Goal: Transaction & Acquisition: Purchase product/service

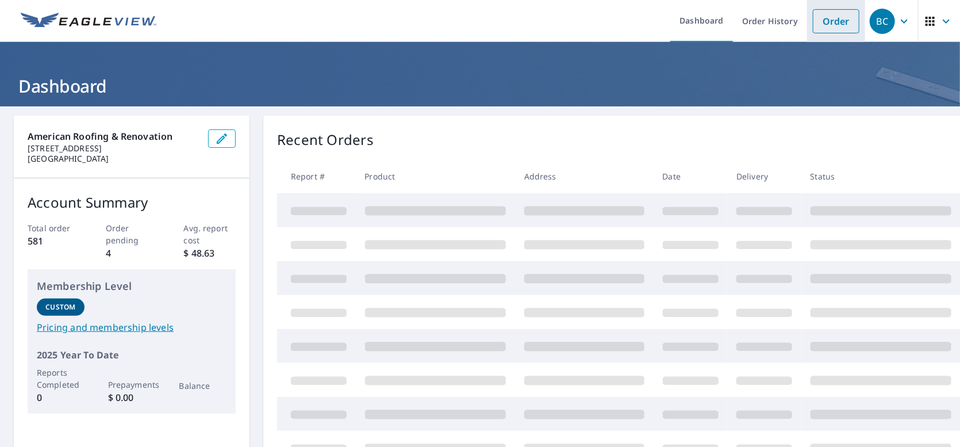
click at [843, 30] on link "Order" at bounding box center [836, 21] width 47 height 24
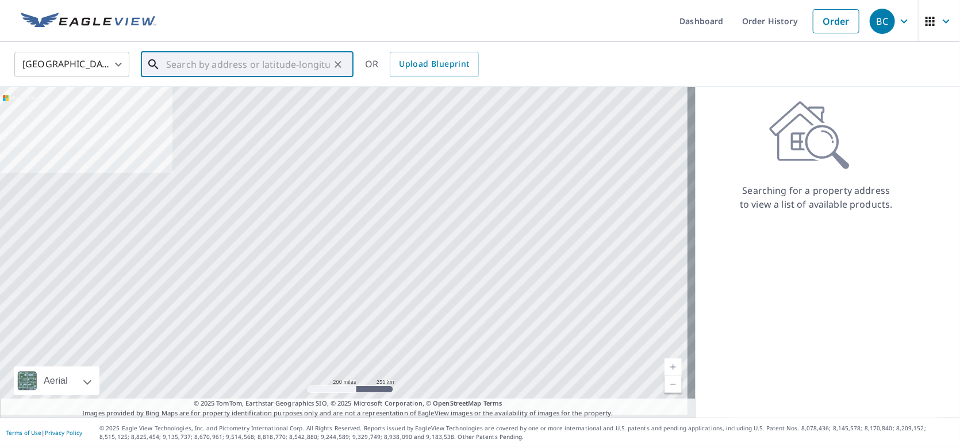
click at [249, 68] on input "text" at bounding box center [248, 64] width 164 height 32
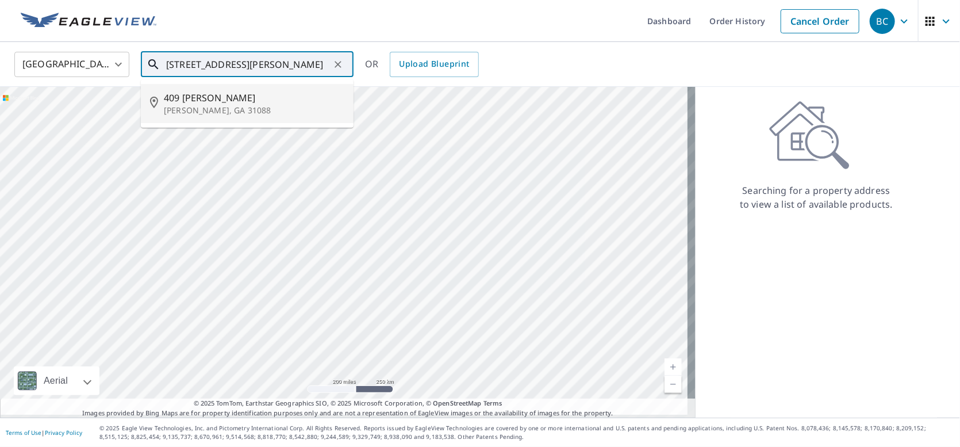
click at [276, 105] on p "[PERSON_NAME], GA 31088" at bounding box center [254, 110] width 181 height 11
type input "[STREET_ADDRESS][PERSON_NAME]"
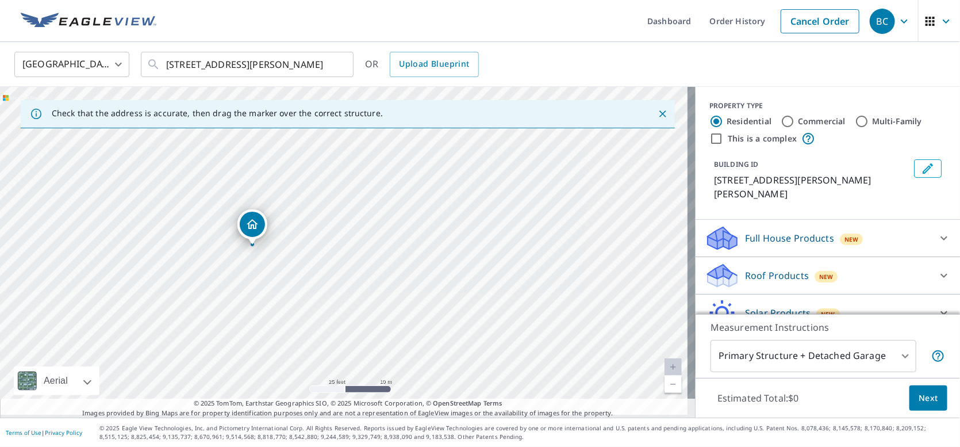
drag, startPoint x: 360, startPoint y: 236, endPoint x: 382, endPoint y: 139, distance: 99.7
click at [382, 139] on div "[STREET_ADDRESS][PERSON_NAME]" at bounding box center [348, 252] width 696 height 331
click at [775, 268] on p "Roof Products" at bounding box center [777, 275] width 64 height 14
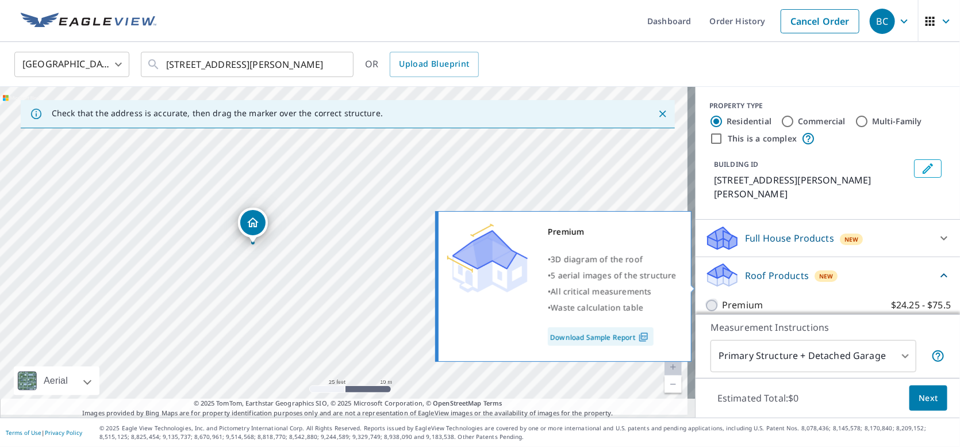
click at [705, 298] on input "Premium $24.25 - $75.5" at bounding box center [713, 305] width 17 height 14
checkbox input "true"
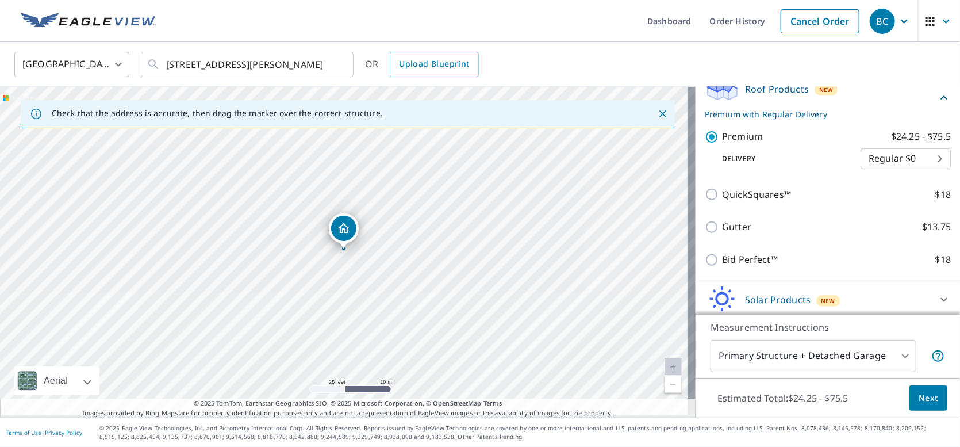
scroll to position [190, 0]
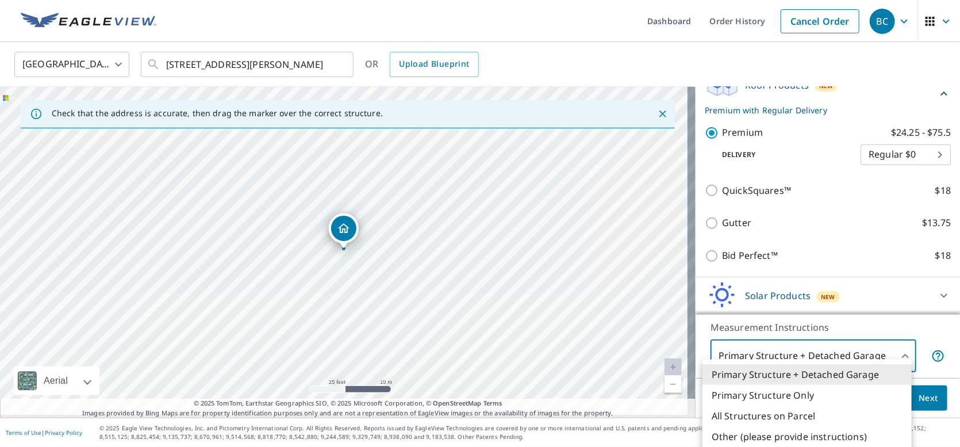
click at [873, 360] on body "BC BC Dashboard Order History Cancel Order [DEMOGRAPHIC_DATA][GEOGRAPHIC_DATA] …" at bounding box center [480, 223] width 960 height 447
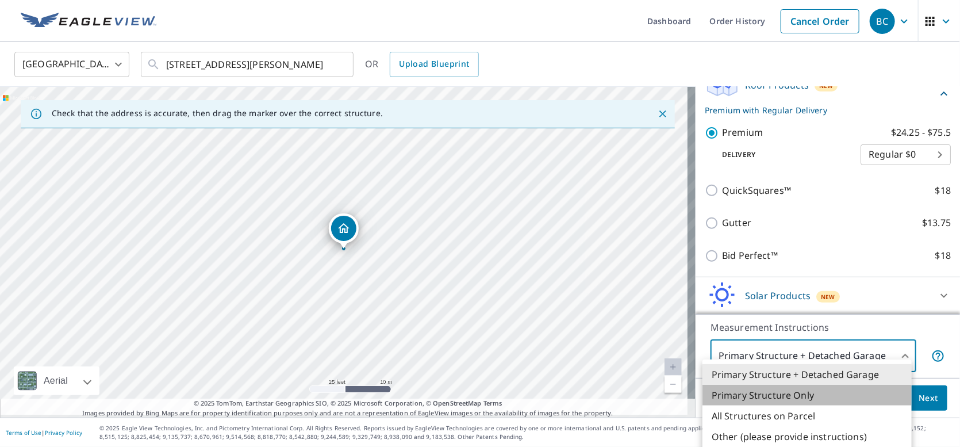
click at [805, 385] on li "Primary Structure Only" at bounding box center [806, 395] width 209 height 21
type input "2"
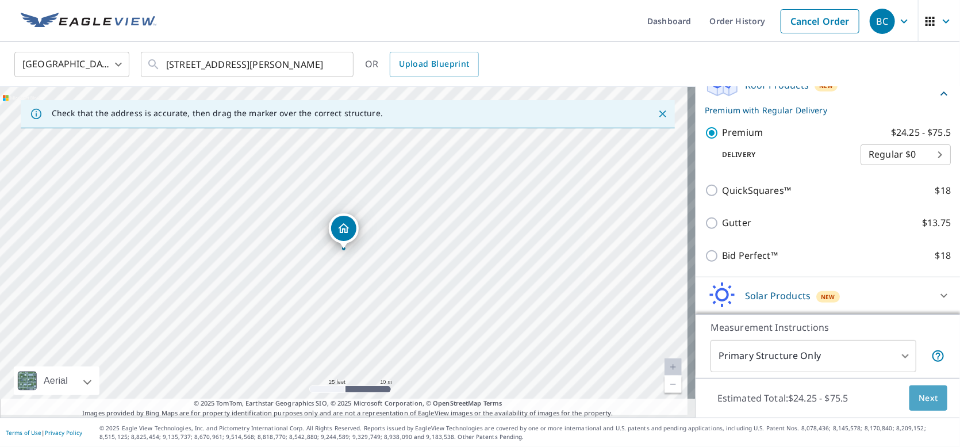
click at [919, 398] on span "Next" at bounding box center [929, 398] width 20 height 14
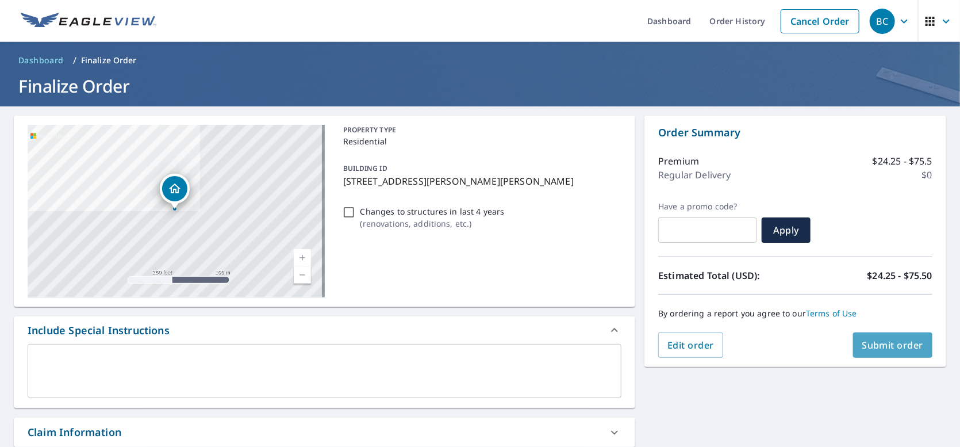
click at [853, 340] on button "Submit order" at bounding box center [893, 344] width 80 height 25
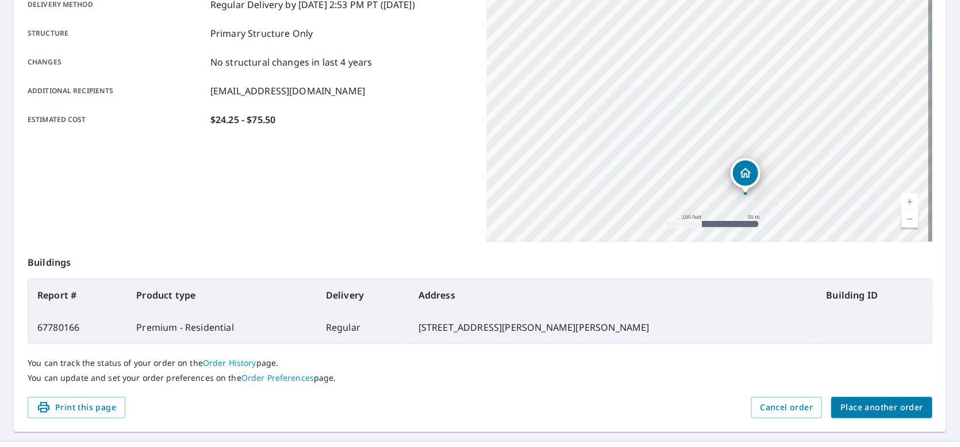
scroll to position [230, 0]
